Goal: Answer question/provide support

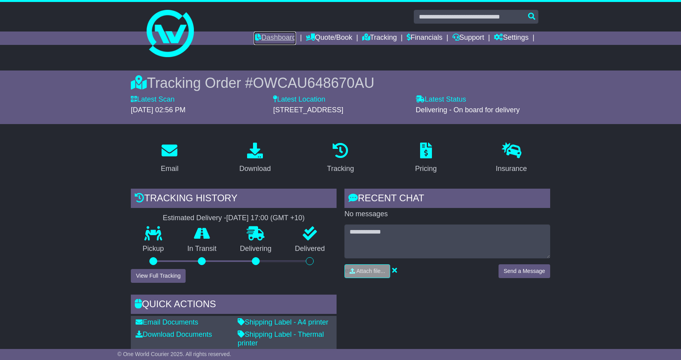
click at [274, 37] on link "Dashboard" at bounding box center [275, 38] width 42 height 13
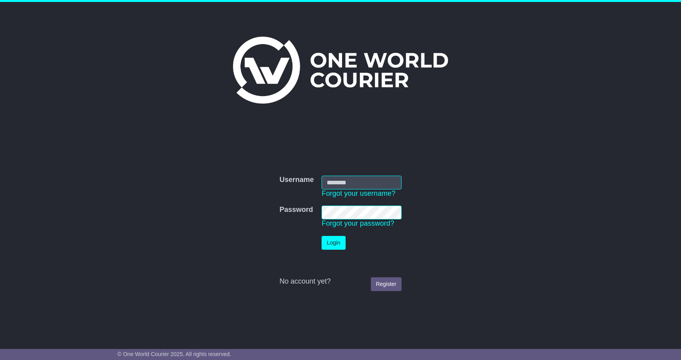
type input "**********"
click at [335, 240] on button "Login" at bounding box center [334, 243] width 24 height 14
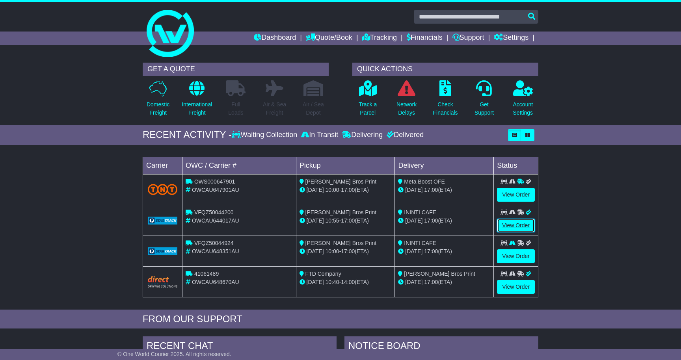
click at [519, 225] on link "View Order" at bounding box center [516, 226] width 38 height 14
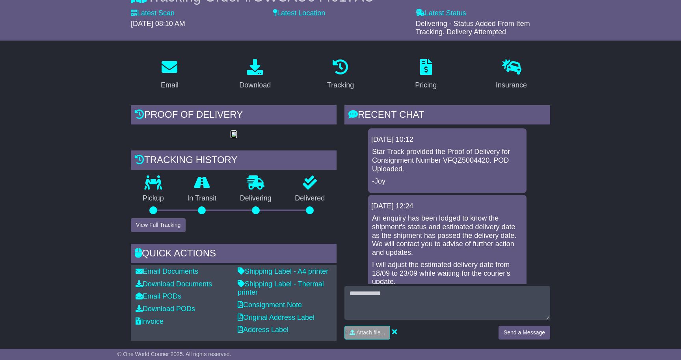
click at [231, 138] on img at bounding box center [233, 135] width 6 height 6
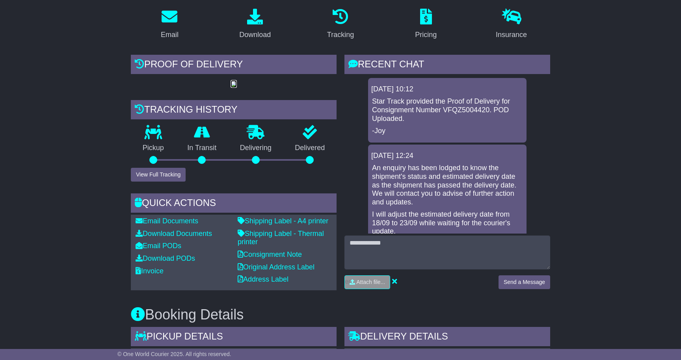
scroll to position [138, 0]
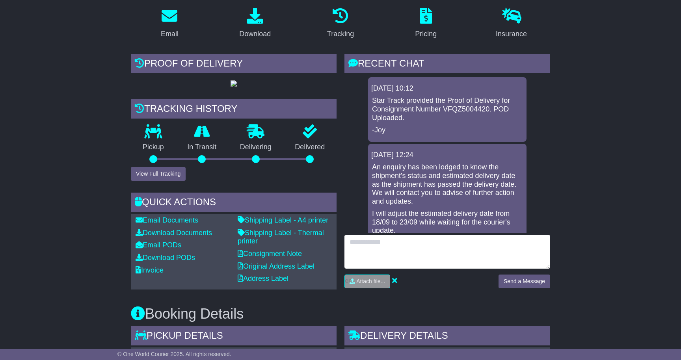
click at [369, 246] on textarea at bounding box center [447, 252] width 206 height 34
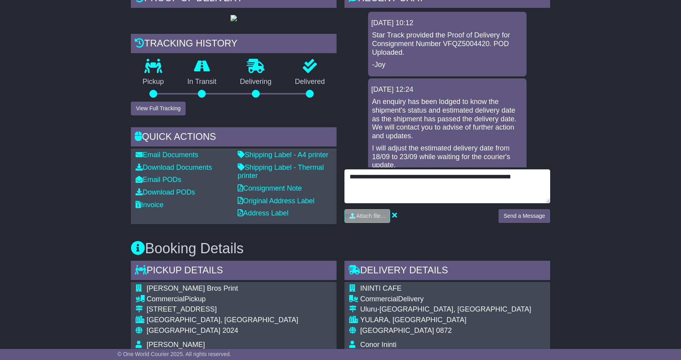
scroll to position [192, 0]
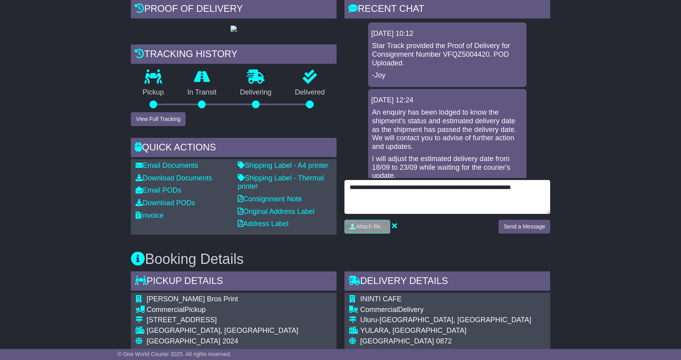
click at [545, 188] on textarea "**********" at bounding box center [447, 197] width 206 height 34
type textarea "*"
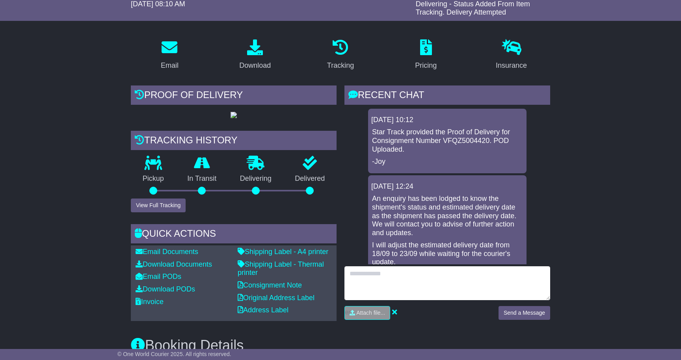
scroll to position [0, 0]
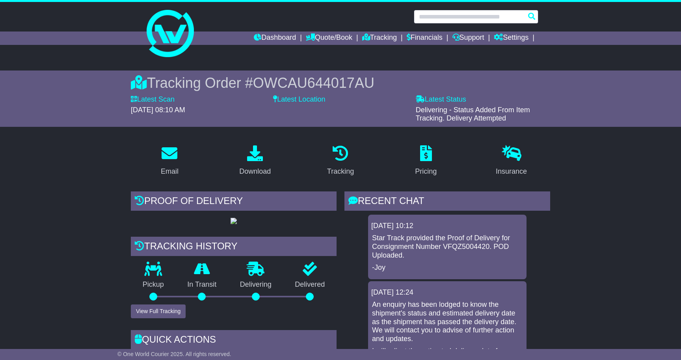
click at [435, 17] on input "text" at bounding box center [476, 17] width 125 height 14
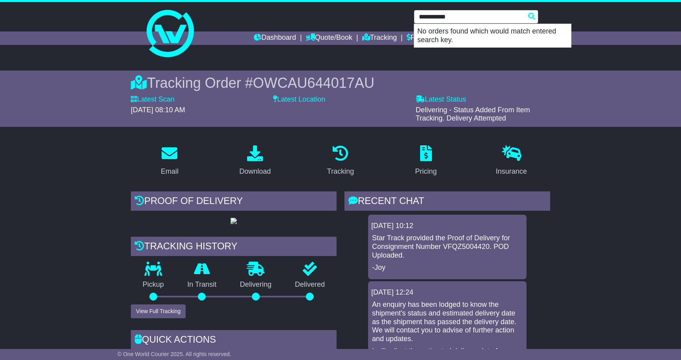
type input "**********"
click at [271, 37] on link "Dashboard" at bounding box center [275, 38] width 42 height 13
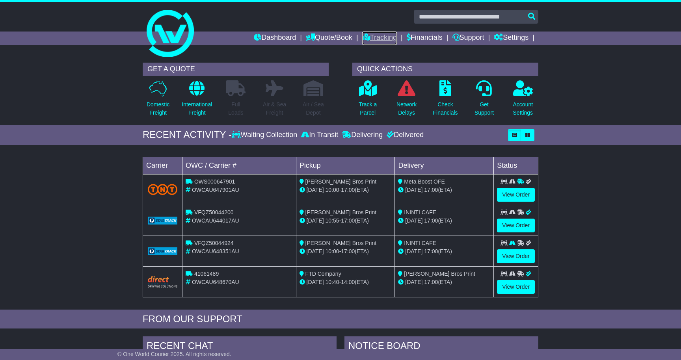
click at [375, 36] on link "Tracking" at bounding box center [379, 38] width 35 height 13
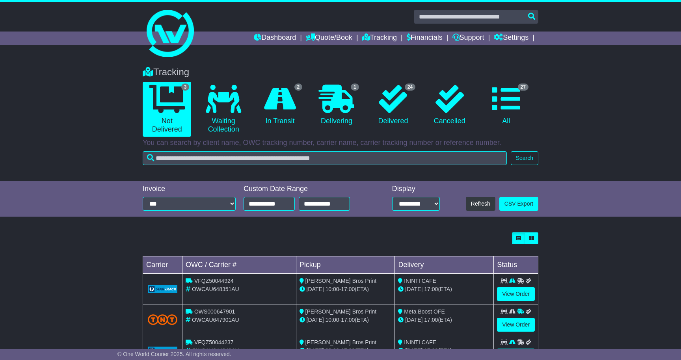
scroll to position [15, 0]
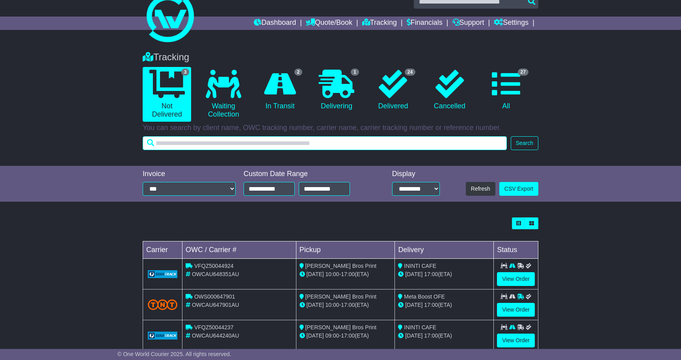
click at [185, 144] on input "text" at bounding box center [325, 143] width 364 height 14
type input "**********"
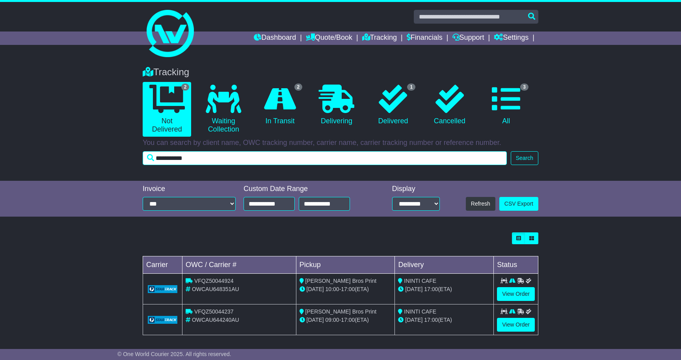
scroll to position [3, 0]
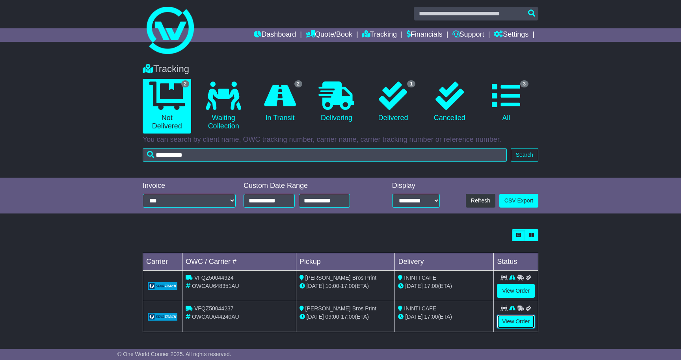
click at [513, 320] on link "View Order" at bounding box center [516, 322] width 38 height 14
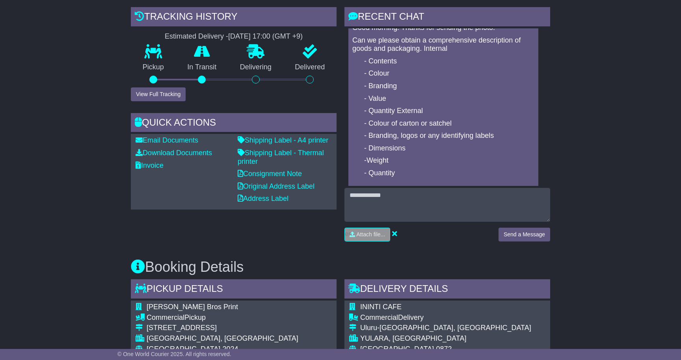
scroll to position [31, 0]
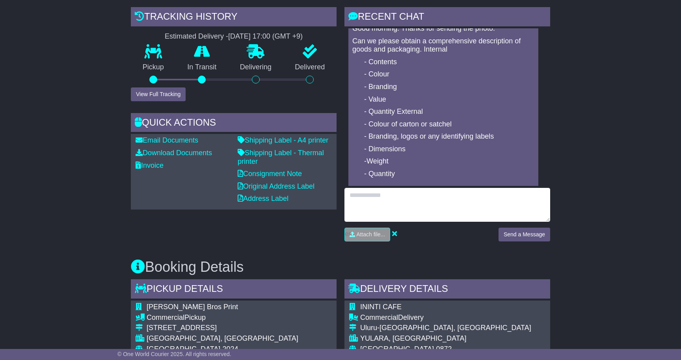
click at [359, 201] on textarea at bounding box center [447, 205] width 206 height 34
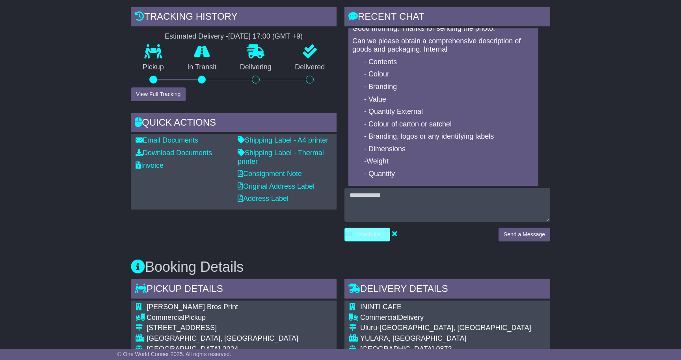
click at [374, 236] on input "file" at bounding box center [329, 234] width 119 height 13
click at [360, 232] on input "file" at bounding box center [329, 234] width 119 height 13
type input "**********"
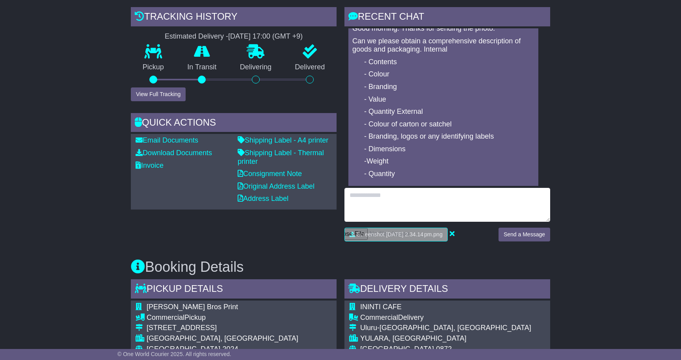
click at [360, 203] on textarea at bounding box center [447, 205] width 206 height 34
type textarea "**********"
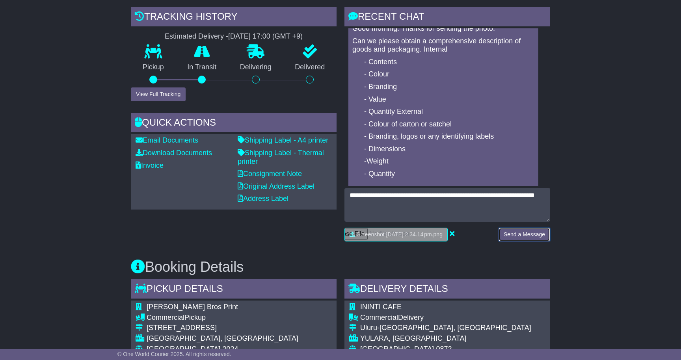
click at [526, 233] on button "Send a Message" at bounding box center [524, 235] width 52 height 14
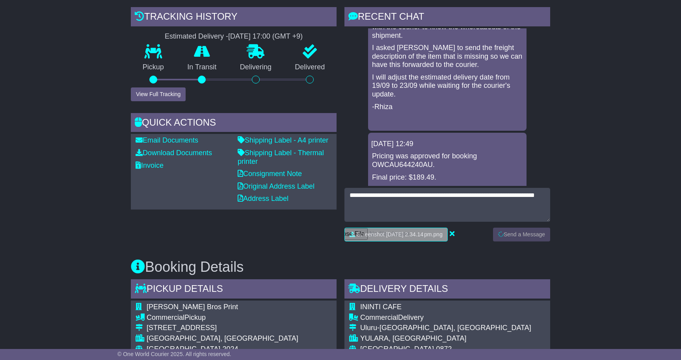
scroll to position [0, 0]
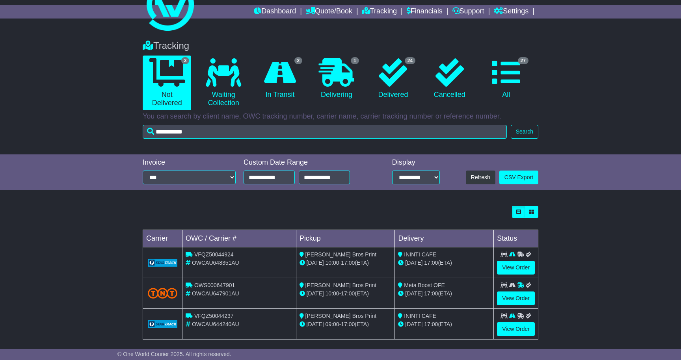
scroll to position [29, 0]
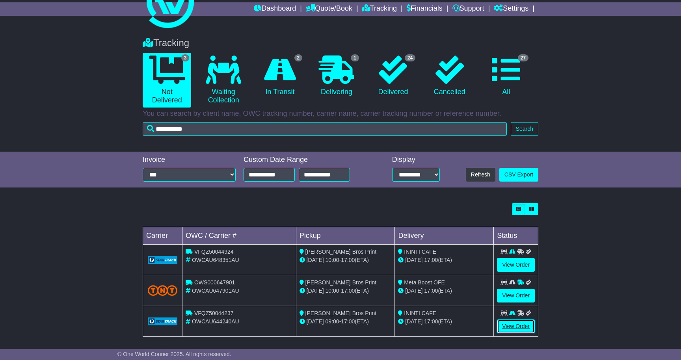
click at [515, 329] on link "View Order" at bounding box center [516, 327] width 38 height 14
